Goal: Use online tool/utility: Utilize a website feature to perform a specific function

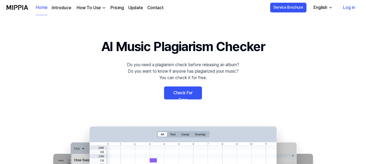
click at [183, 92] on link "Check For Free" at bounding box center [183, 93] width 38 height 13
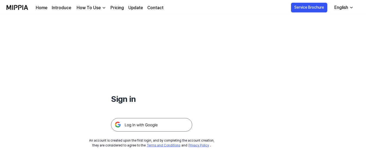
click at [139, 125] on img at bounding box center [151, 125] width 81 height 14
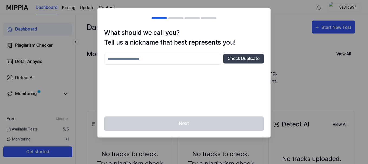
click at [168, 59] on input "text" at bounding box center [162, 59] width 117 height 11
type input "*********"
click at [242, 59] on button "Check Duplicate" at bounding box center [243, 59] width 41 height 10
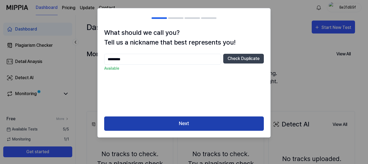
click at [182, 122] on button "Next" at bounding box center [184, 124] width 160 height 14
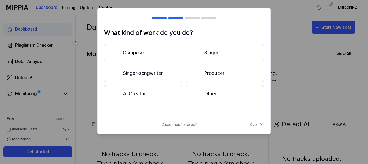
click at [143, 96] on button "AI Creator" at bounding box center [143, 93] width 78 height 17
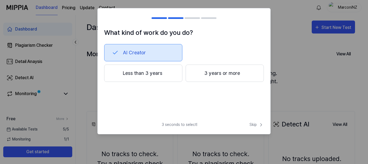
click at [171, 76] on button "Less than 3 years" at bounding box center [143, 73] width 78 height 17
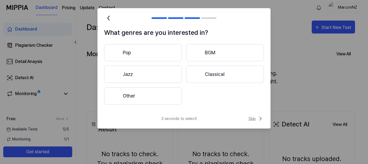
click at [252, 117] on span "Skip" at bounding box center [255, 119] width 15 height 6
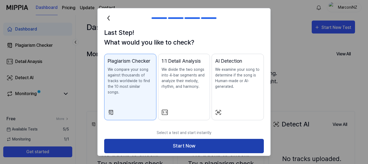
click at [183, 141] on button "Start Now" at bounding box center [184, 146] width 160 height 14
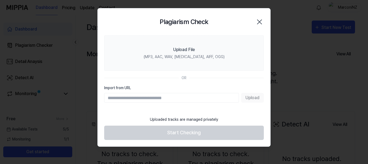
click at [254, 99] on div "Upload" at bounding box center [184, 98] width 160 height 10
click at [249, 99] on div "Upload" at bounding box center [184, 98] width 160 height 10
click at [155, 97] on input "Import from URL" at bounding box center [171, 98] width 135 height 10
click at [114, 98] on input "Import from URL" at bounding box center [171, 98] width 135 height 10
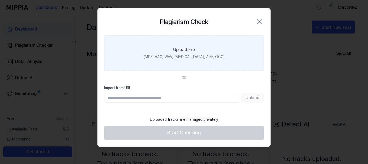
click at [128, 67] on label "Upload File (MP3, AAC, WAV, FLAC, AIFF, OGG)" at bounding box center [184, 52] width 160 height 35
click at [0, 0] on input "Upload File (MP3, AAC, WAV, FLAC, AIFF, OGG)" at bounding box center [0, 0] width 0 height 0
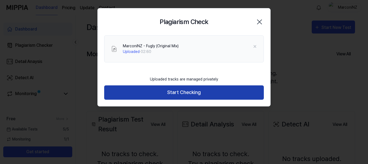
click at [185, 93] on button "Start Checking" at bounding box center [184, 93] width 160 height 14
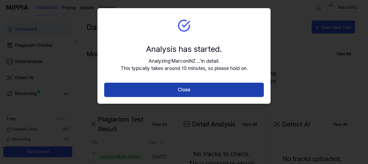
click at [173, 87] on button "Close" at bounding box center [184, 90] width 160 height 14
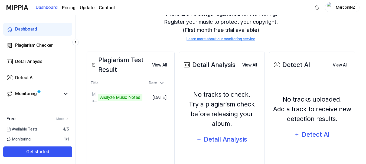
scroll to position [83, 0]
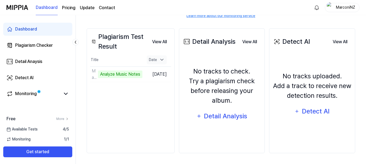
click at [165, 61] on icon at bounding box center [161, 59] width 5 height 5
click at [163, 61] on icon at bounding box center [161, 60] width 3 height 1
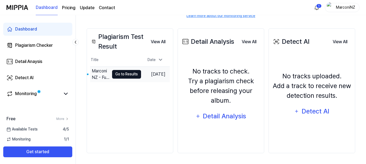
click at [115, 72] on button "Go to Results" at bounding box center [126, 74] width 29 height 9
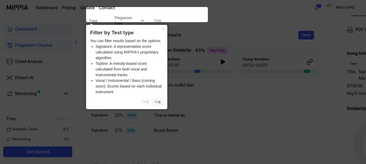
scroll to position [45, 0]
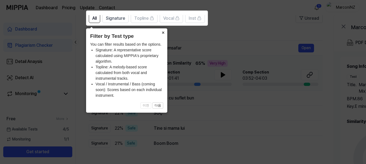
click at [162, 34] on button "×" at bounding box center [163, 32] width 9 height 8
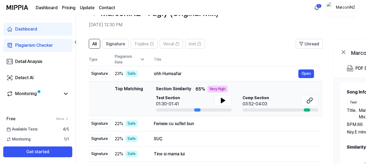
scroll to position [18, 0]
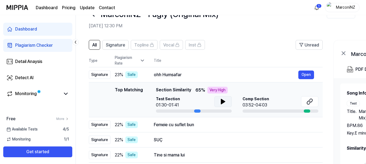
click at [221, 100] on icon at bounding box center [223, 101] width 4 height 5
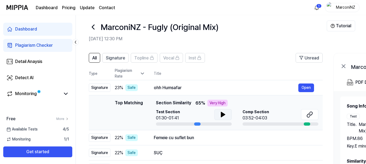
scroll to position [0, 0]
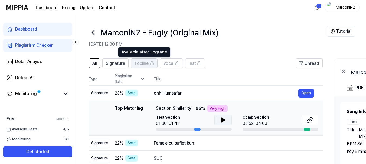
click at [142, 67] on span "Topline" at bounding box center [141, 63] width 14 height 6
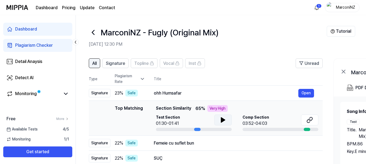
click at [95, 63] on span "All" at bounding box center [94, 63] width 4 height 6
click at [119, 65] on span "Signature" at bounding box center [115, 63] width 19 height 6
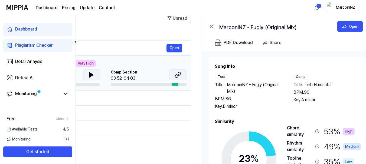
scroll to position [0, 146]
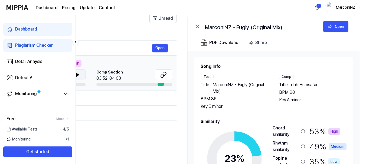
drag, startPoint x: 354, startPoint y: 59, endPoint x: 150, endPoint y: 77, distance: 204.6
click at [150, 77] on div "All Signature Topline Vocal Inst Unread All Signature Topline Vocal Inst Type P…" at bounding box center [148, 118] width 436 height 220
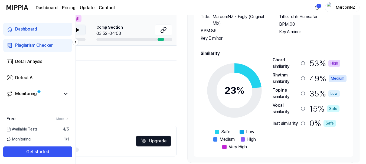
scroll to position [0, 0]
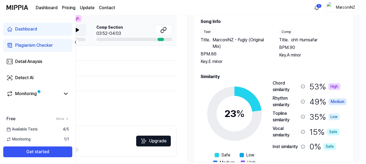
drag, startPoint x: 318, startPoint y: 38, endPoint x: 296, endPoint y: 40, distance: 22.0
click at [296, 40] on div "Title . ohh Humsafar" at bounding box center [313, 40] width 68 height 6
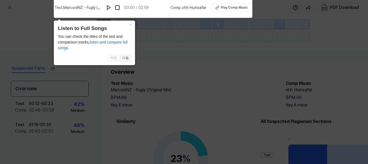
click at [191, 66] on icon at bounding box center [184, 80] width 368 height 167
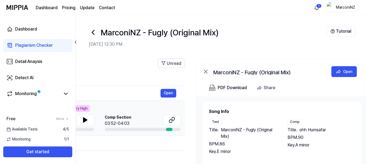
scroll to position [0, 146]
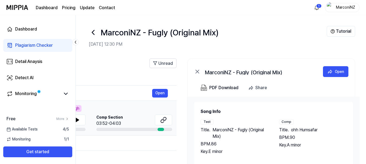
drag, startPoint x: 350, startPoint y: 89, endPoint x: 178, endPoint y: 82, distance: 172.3
click at [178, 82] on div "All Signature Topline Vocal Inst Unread All Signature Topline Vocal Inst Type P…" at bounding box center [148, 163] width 436 height 220
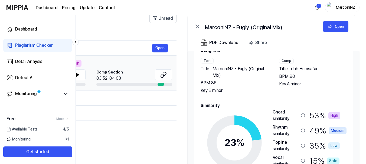
scroll to position [23, 0]
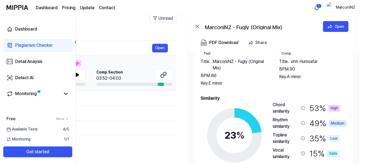
drag, startPoint x: 322, startPoint y: 61, endPoint x: 279, endPoint y: 59, distance: 43.3
click at [281, 59] on div "Title . ohh Humsafar" at bounding box center [313, 61] width 68 height 6
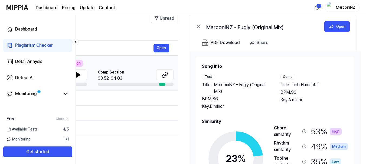
scroll to position [0, 146]
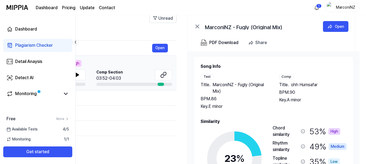
drag, startPoint x: 315, startPoint y: 60, endPoint x: 144, endPoint y: 65, distance: 171.4
click at [144, 65] on div "Top Matching Section Similarity 65 % Very High" at bounding box center [91, 63] width 162 height 7
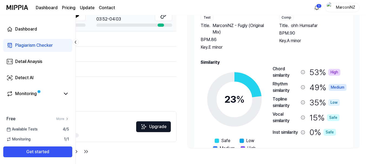
scroll to position [109, 0]
